Goal: Transaction & Acquisition: Purchase product/service

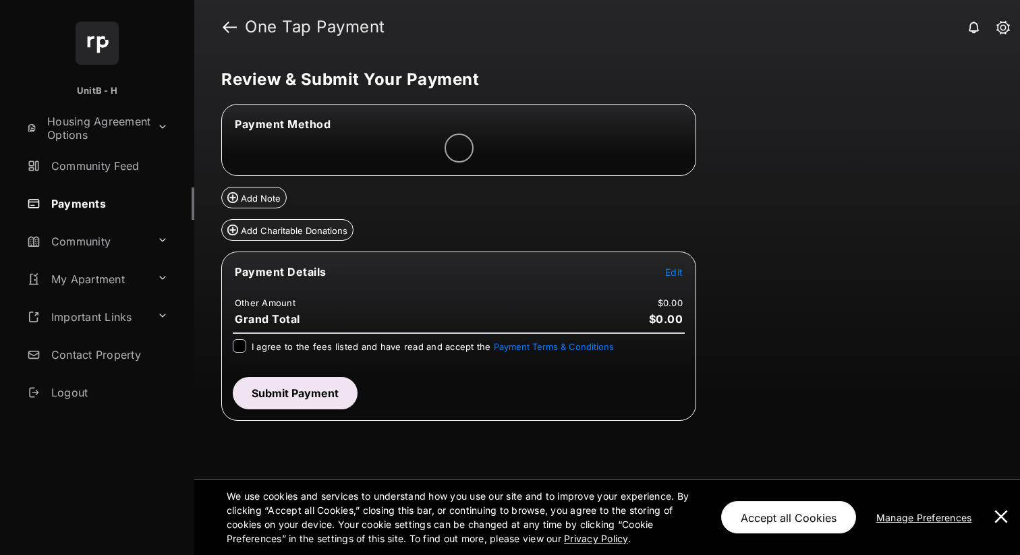
click at [678, 275] on span "Edit" at bounding box center [674, 271] width 18 height 11
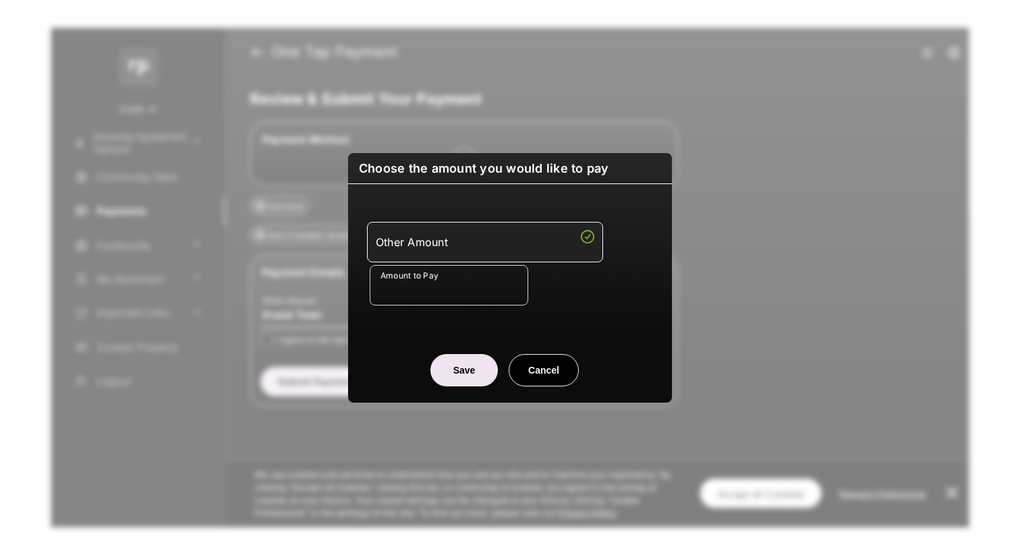
click at [453, 287] on input "Amount to Pay" at bounding box center [449, 285] width 159 height 40
type input "**"
click at [454, 370] on button "Save" at bounding box center [463, 370] width 67 height 32
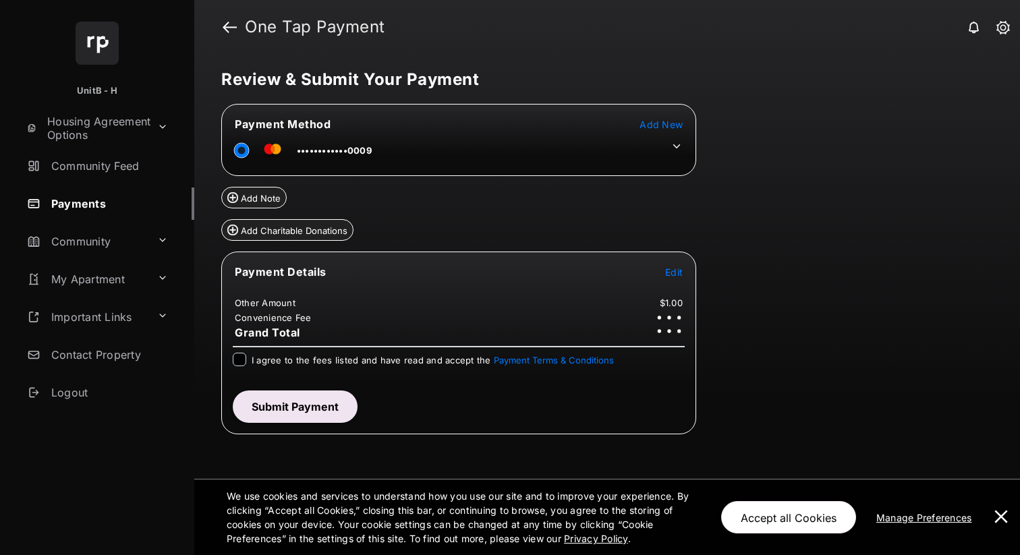
click at [675, 148] on icon at bounding box center [676, 146] width 12 height 12
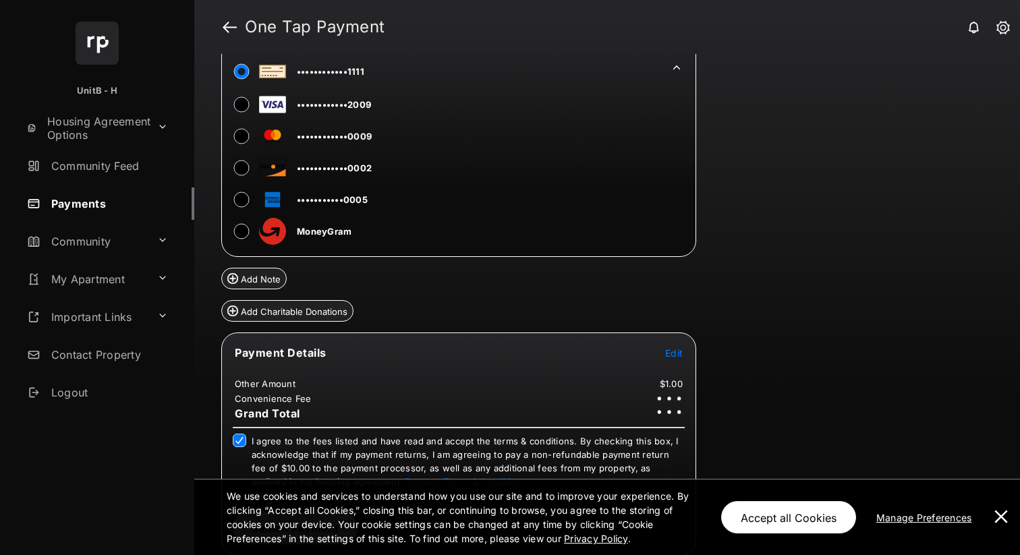
scroll to position [78, 0]
click at [1008, 517] on button at bounding box center [1000, 518] width 27 height 76
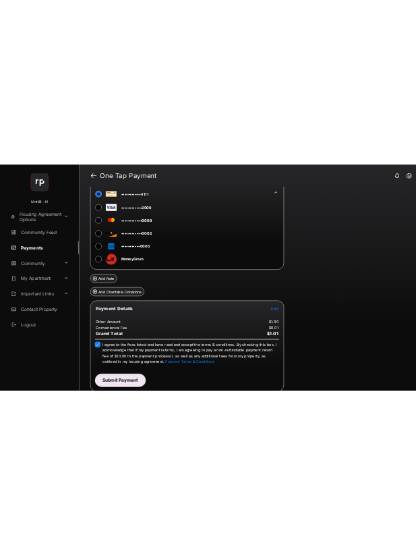
scroll to position [0, 0]
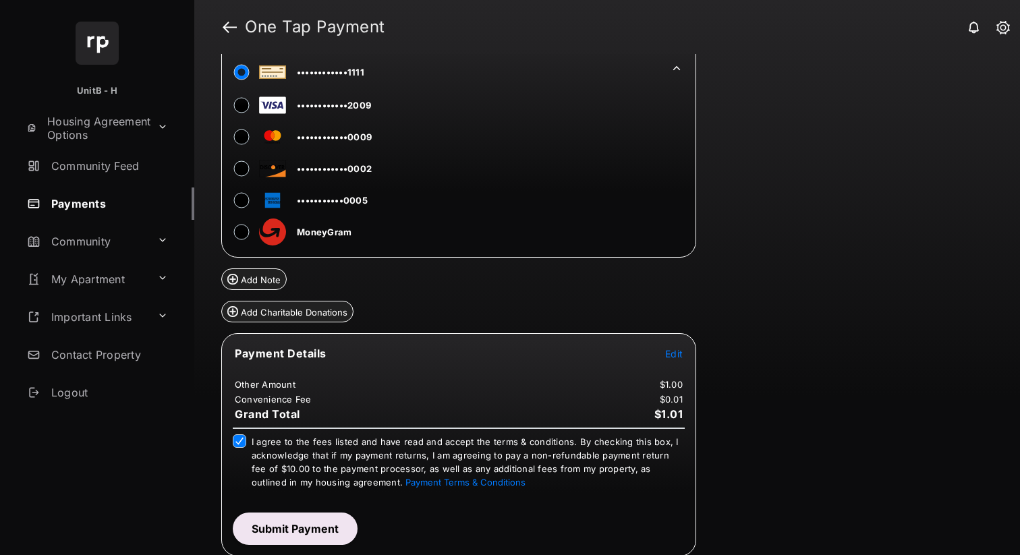
click at [283, 523] on button "Submit Payment" at bounding box center [295, 529] width 125 height 32
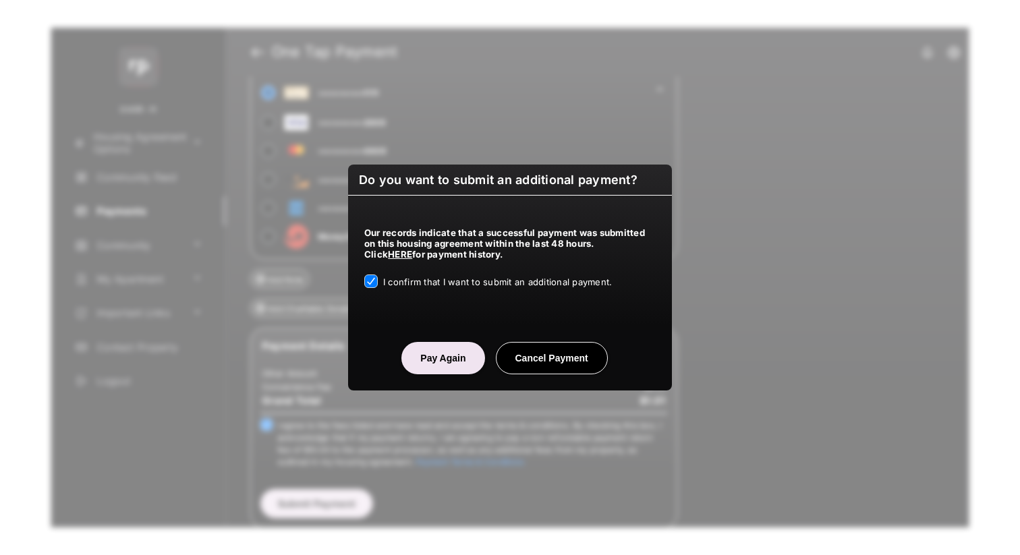
click at [430, 355] on button "Pay Again" at bounding box center [442, 358] width 83 height 32
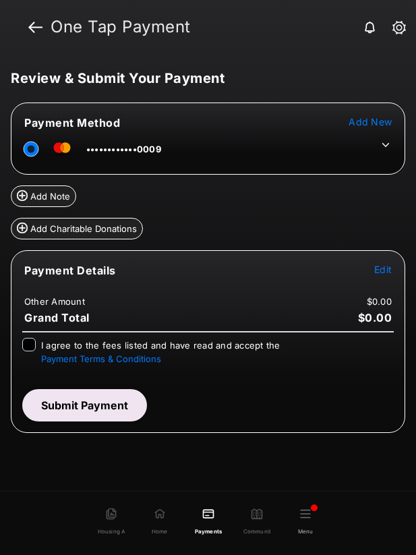
click at [389, 143] on icon at bounding box center [385, 145] width 7 height 4
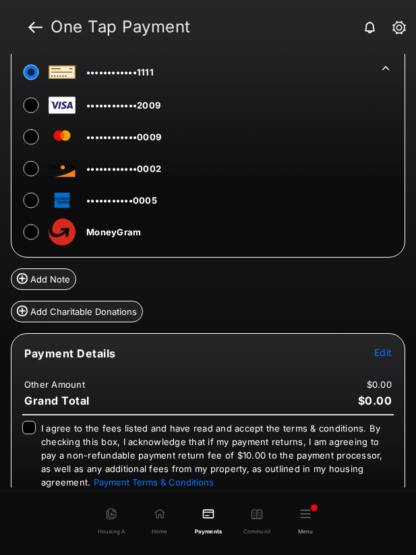
scroll to position [140, 0]
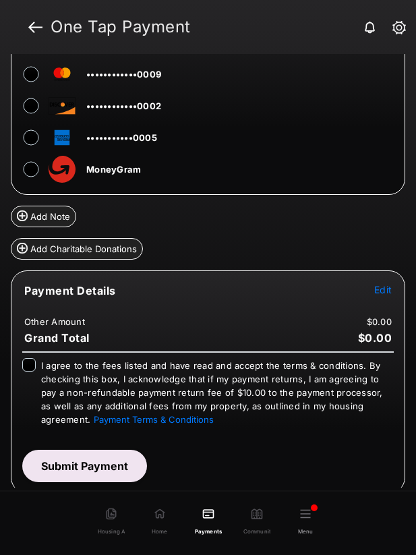
click at [380, 289] on span "Edit" at bounding box center [383, 289] width 18 height 11
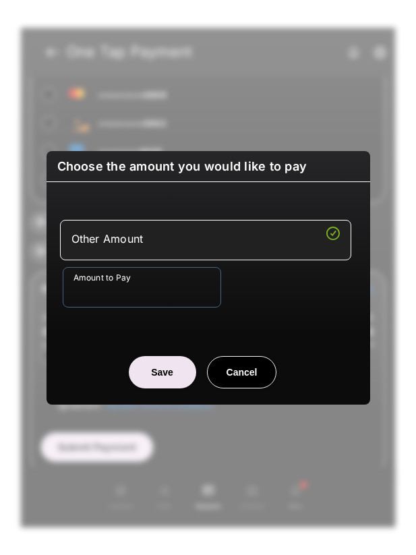
click at [159, 289] on input "Amount to Pay" at bounding box center [142, 287] width 159 height 40
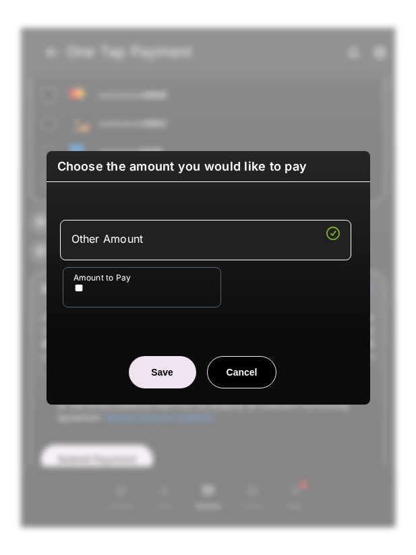
type input "**"
click at [180, 374] on button "Save" at bounding box center [162, 372] width 67 height 32
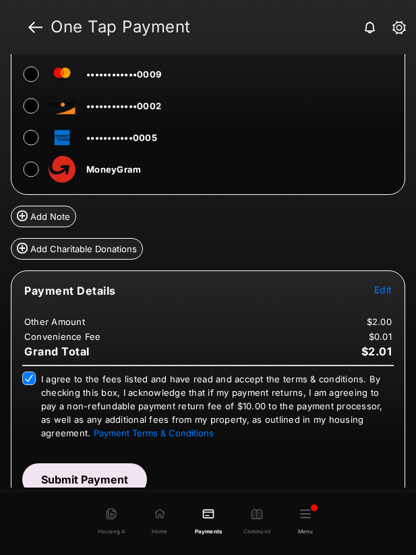
click at [116, 474] on button "Submit Payment" at bounding box center [84, 479] width 125 height 32
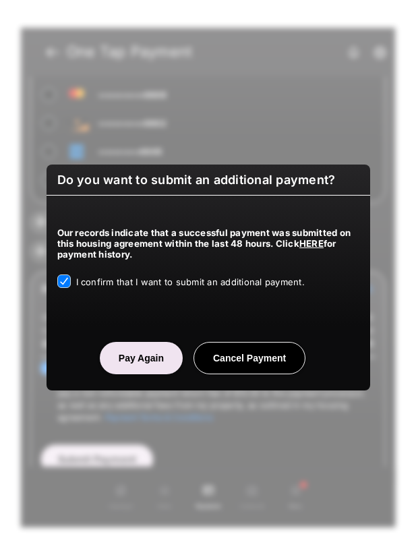
click at [121, 355] on button "Pay Again" at bounding box center [141, 358] width 83 height 32
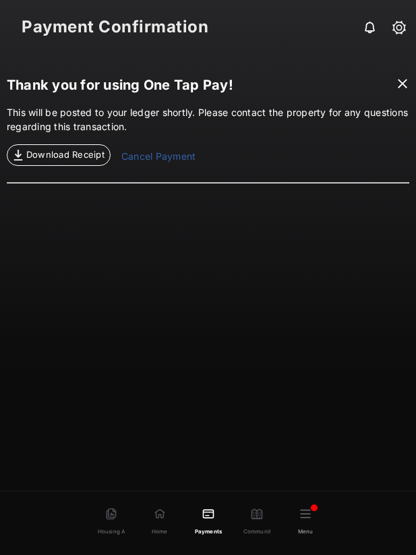
click at [173, 158] on link "Cancel Payment" at bounding box center [158, 157] width 74 height 17
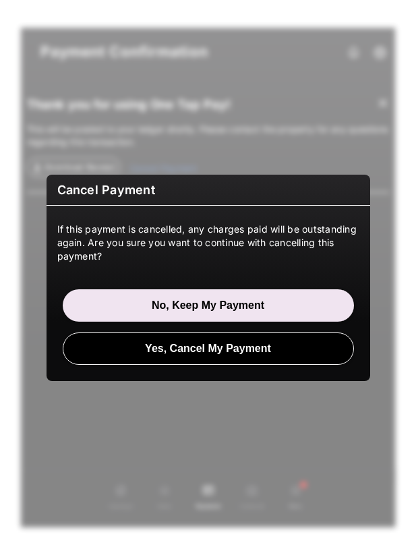
click at [116, 344] on button "Yes, Cancel My Payment" at bounding box center [208, 349] width 291 height 32
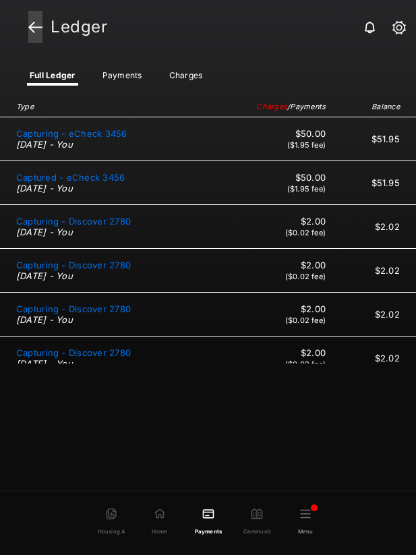
click at [32, 28] on link at bounding box center [35, 27] width 14 height 32
click at [32, 28] on header "Ledger" at bounding box center [208, 27] width 416 height 54
